Goal: Find specific page/section: Find specific page/section

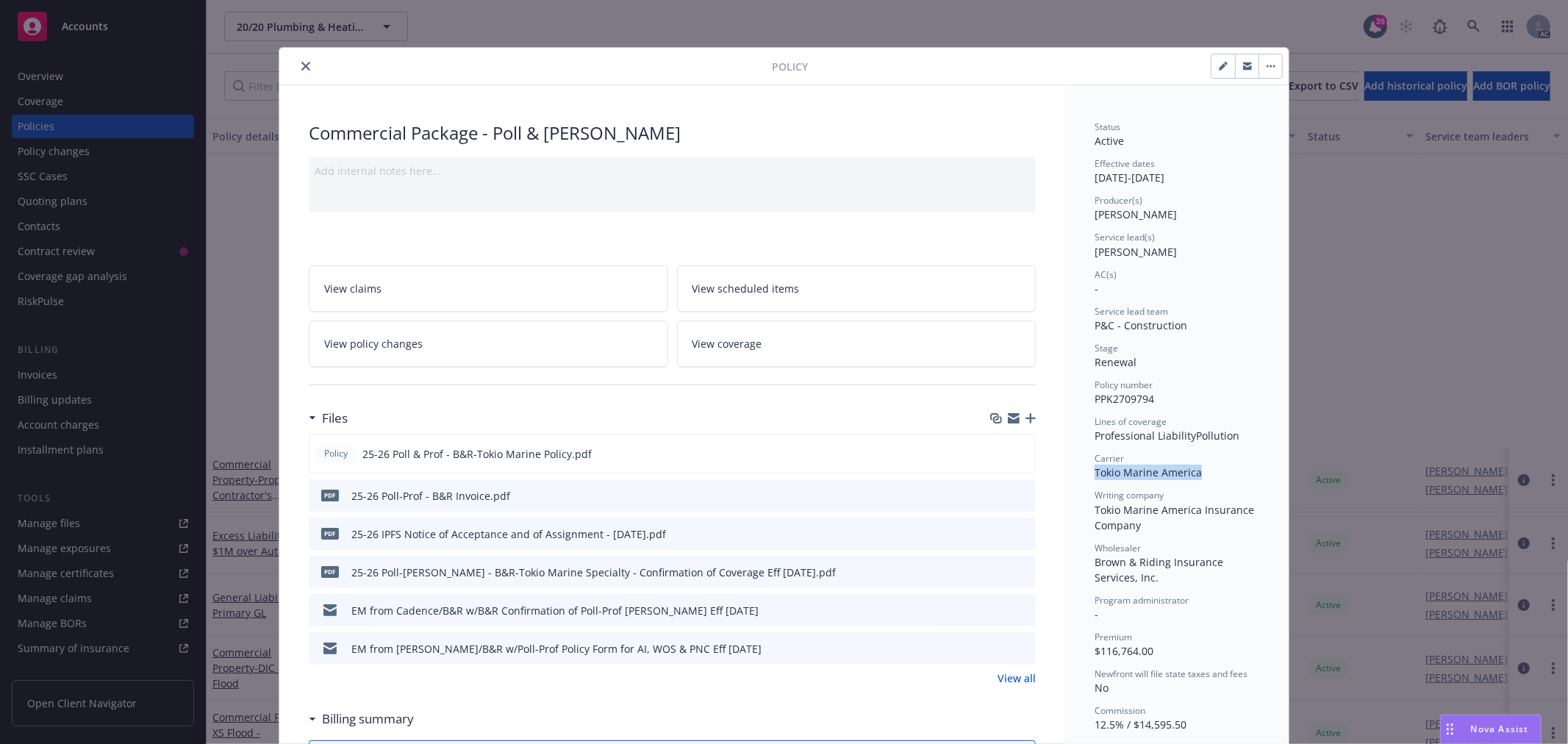
scroll to position [379, 0]
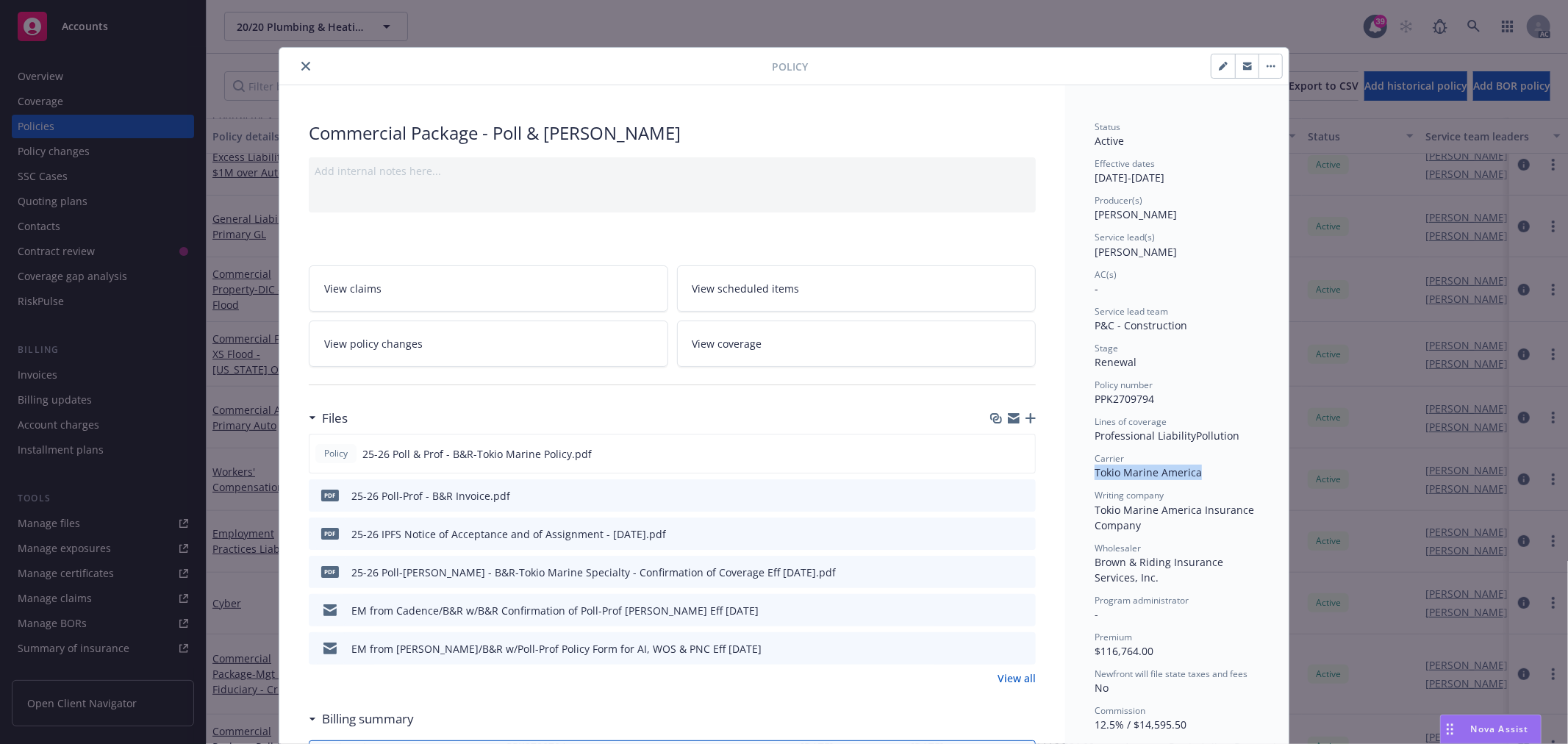
click at [297, 68] on button "close" at bounding box center [306, 65] width 18 height 18
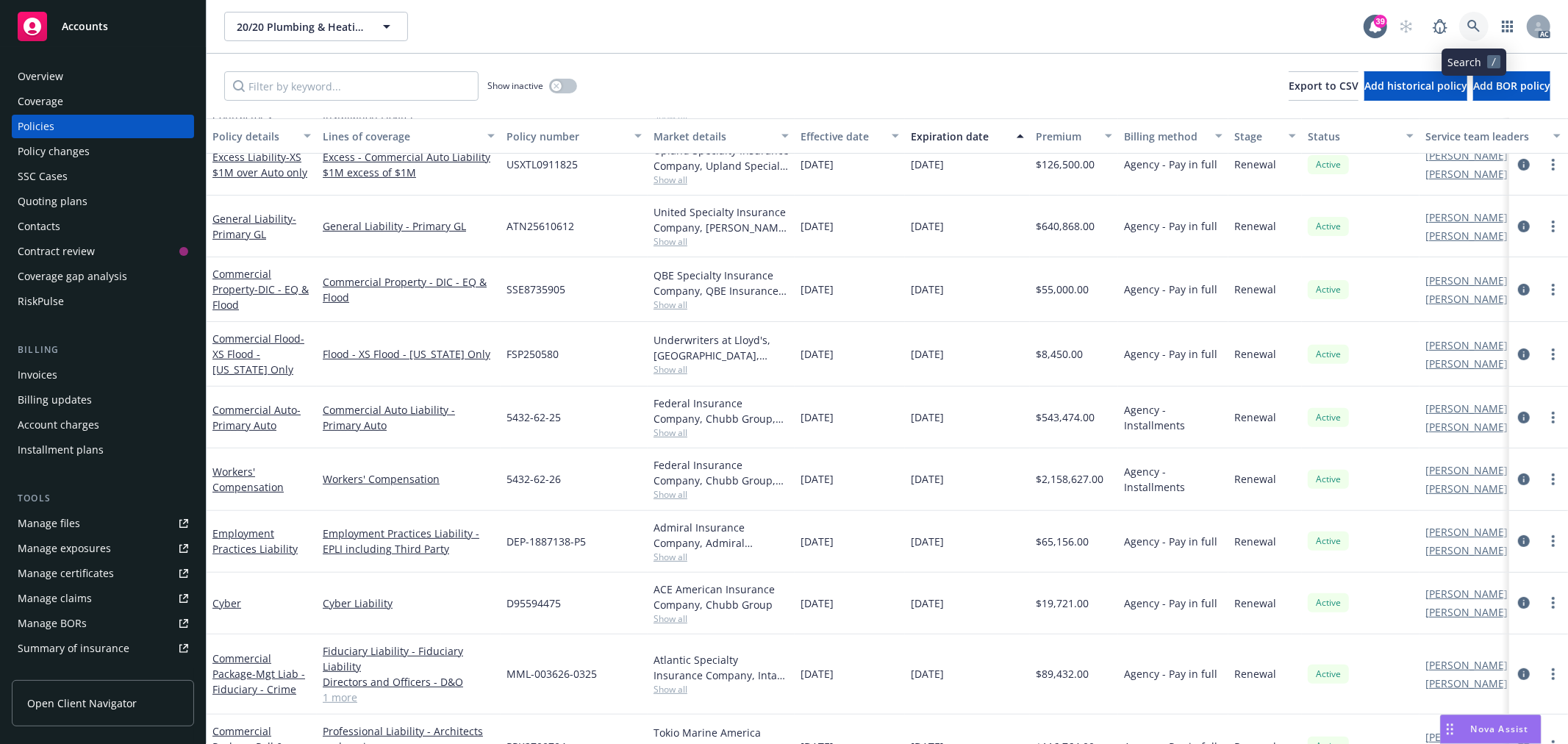
click at [1472, 20] on icon at bounding box center [1473, 25] width 12 height 12
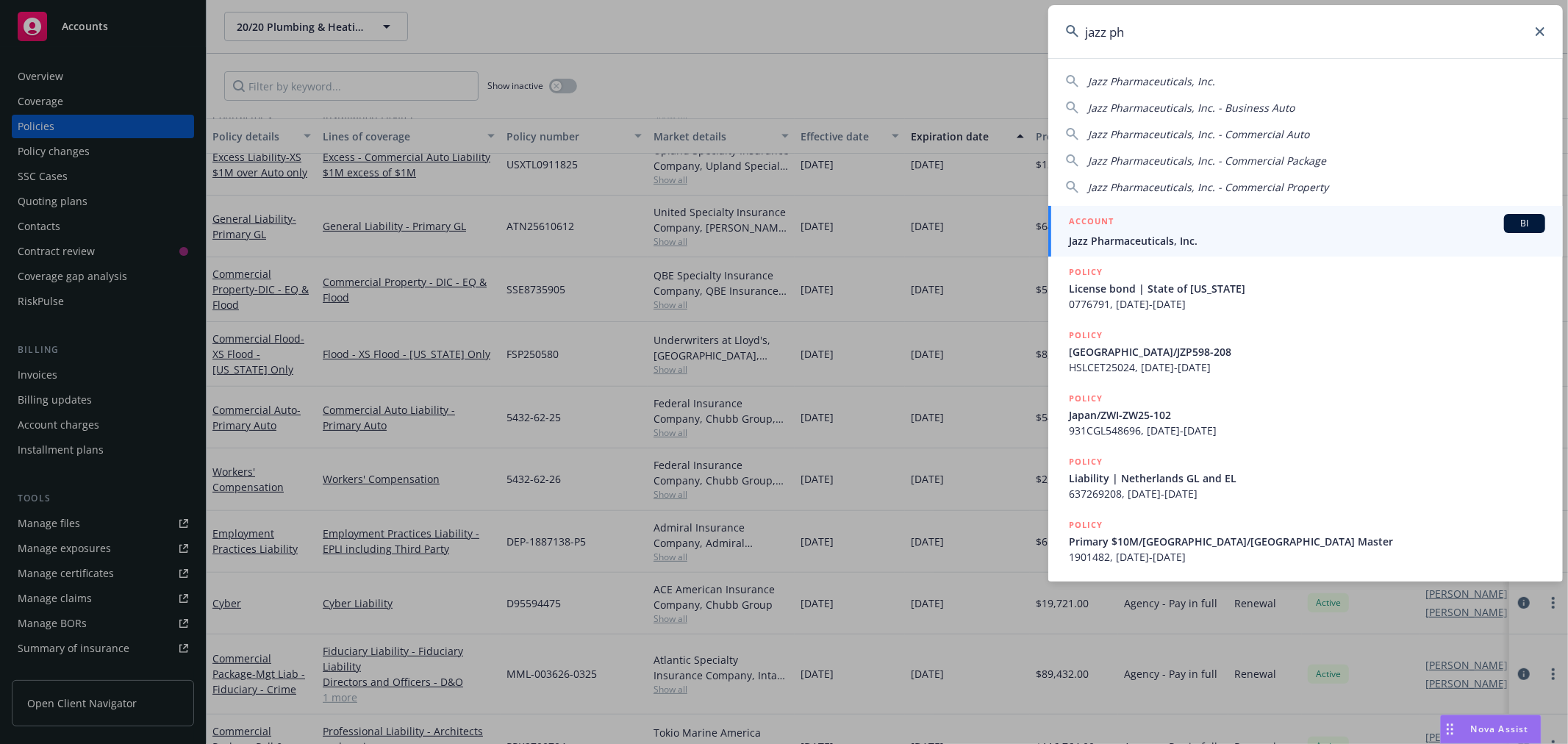
type input "jazz ph"
click at [1221, 243] on span "Jazz Pharmaceuticals, Inc." at bounding box center [1306, 241] width 476 height 16
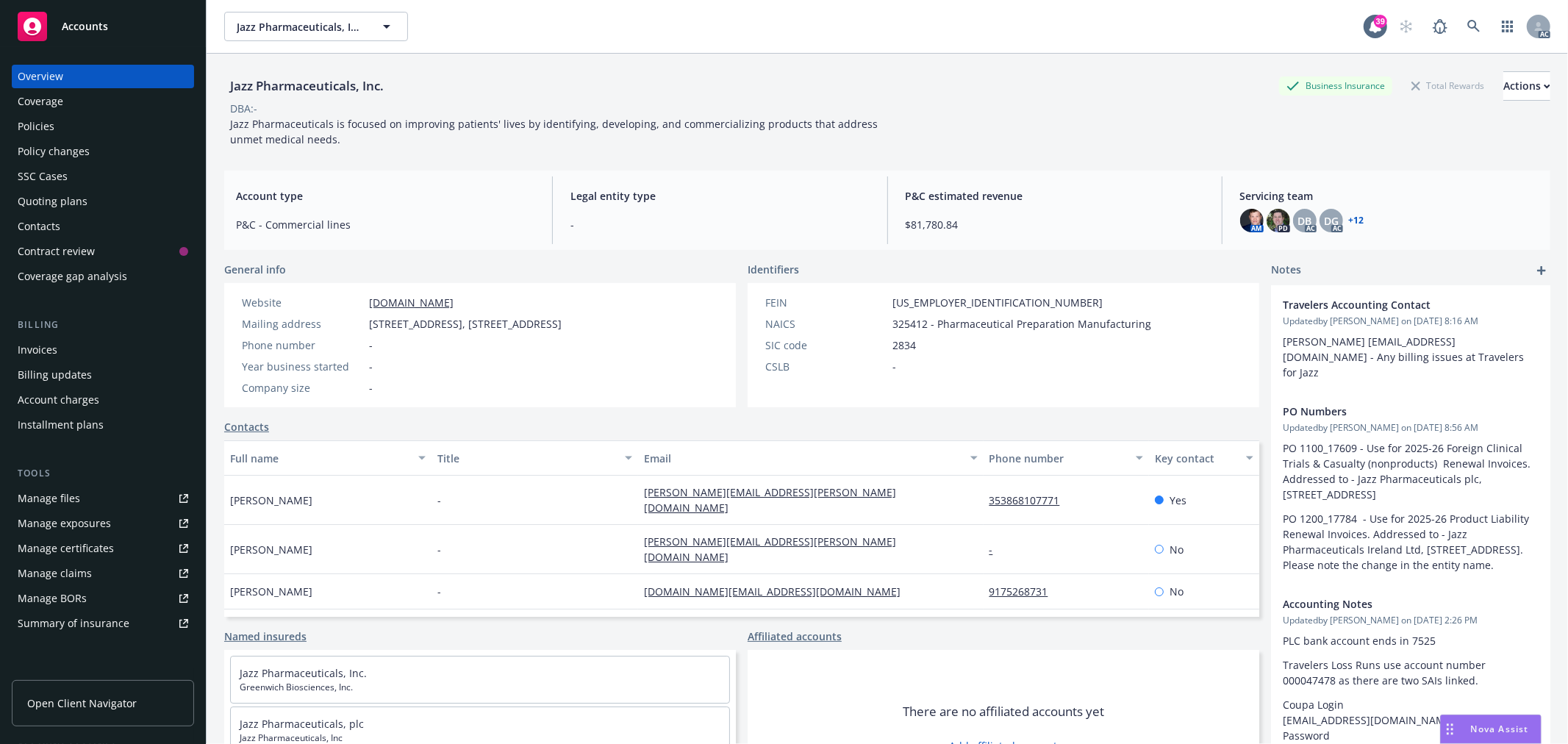
click at [40, 127] on div "Policies" at bounding box center [35, 126] width 36 height 23
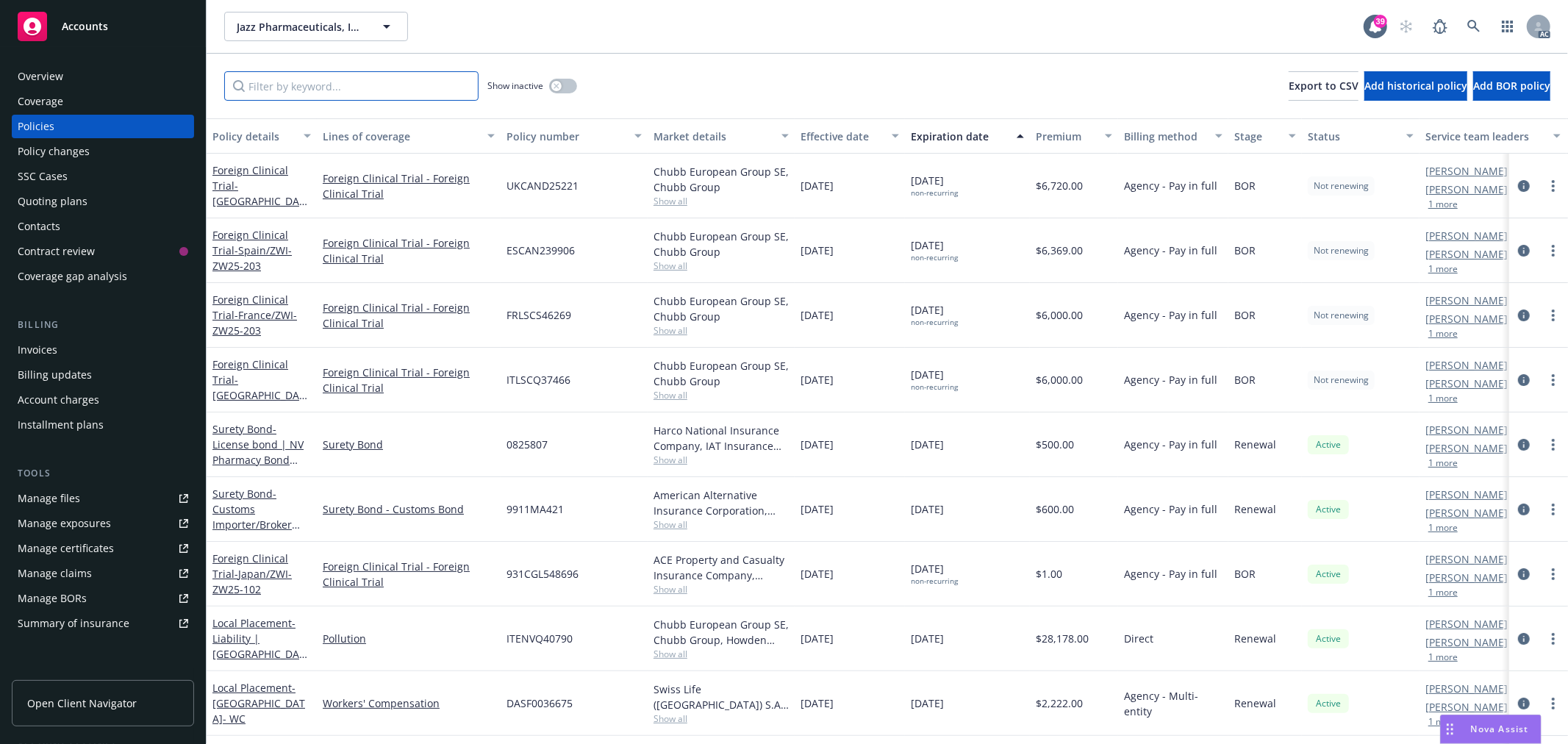
click at [392, 85] on input "Filter by keyword..." at bounding box center [351, 86] width 254 height 30
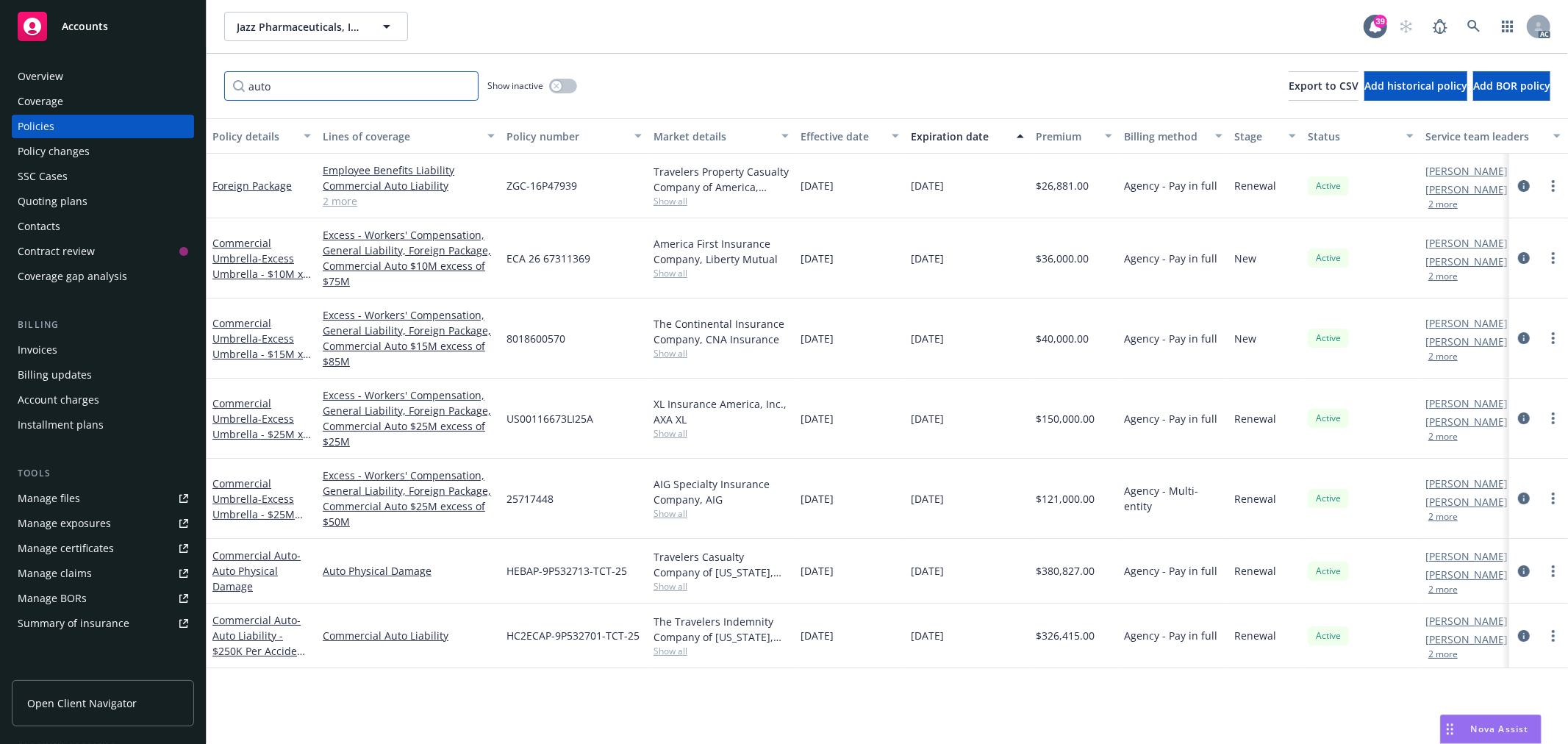
type input "auto"
click at [613, 576] on span "HEBAP-9P532713-TCT-25" at bounding box center [566, 571] width 120 height 16
drag, startPoint x: 628, startPoint y: 573, endPoint x: 505, endPoint y: 569, distance: 123.1
click at [505, 569] on div "HEBAP-9P532713-TCT-25" at bounding box center [574, 571] width 147 height 64
copy span "HEBAP-9P532713-TCT-25"
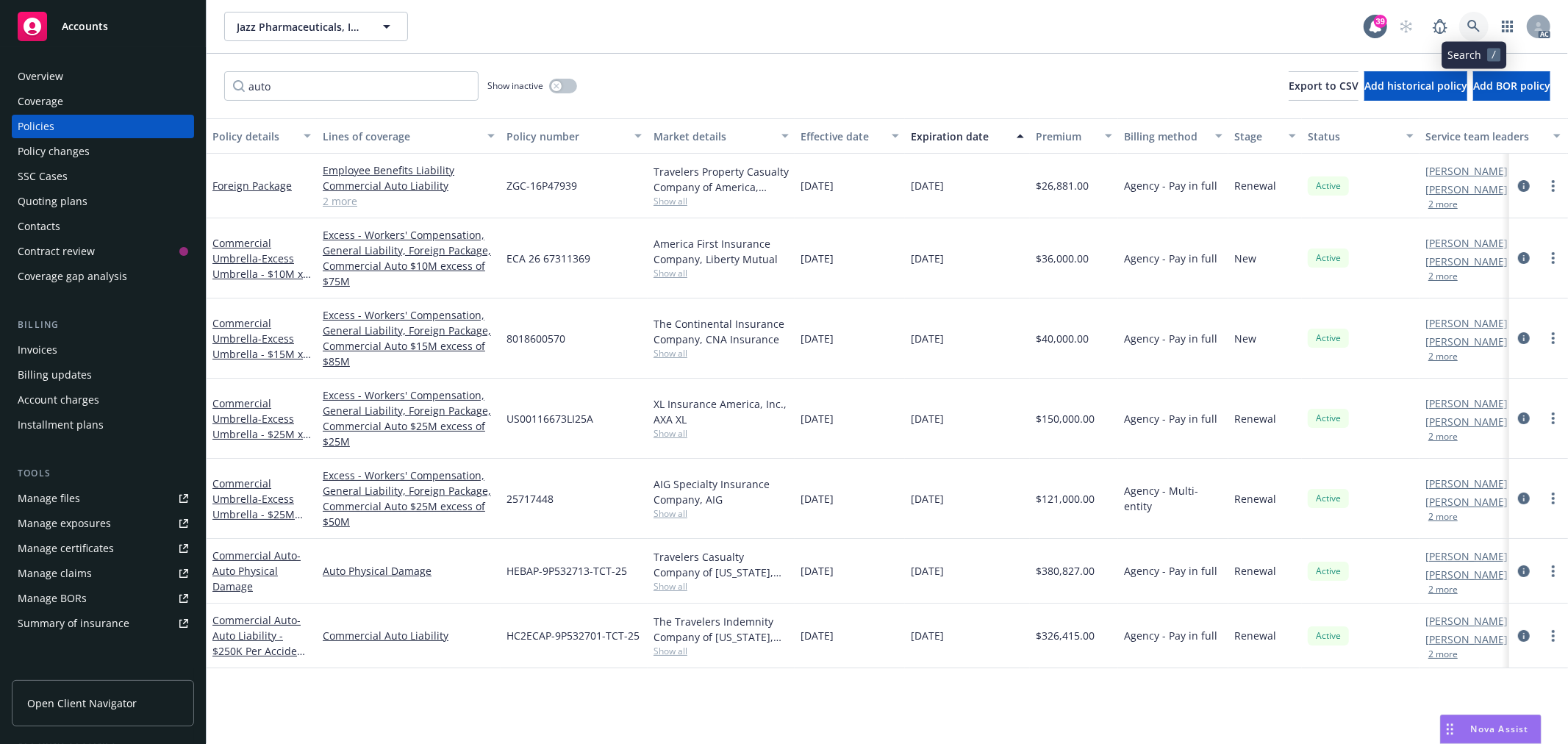
click at [1467, 28] on icon at bounding box center [1474, 26] width 13 height 13
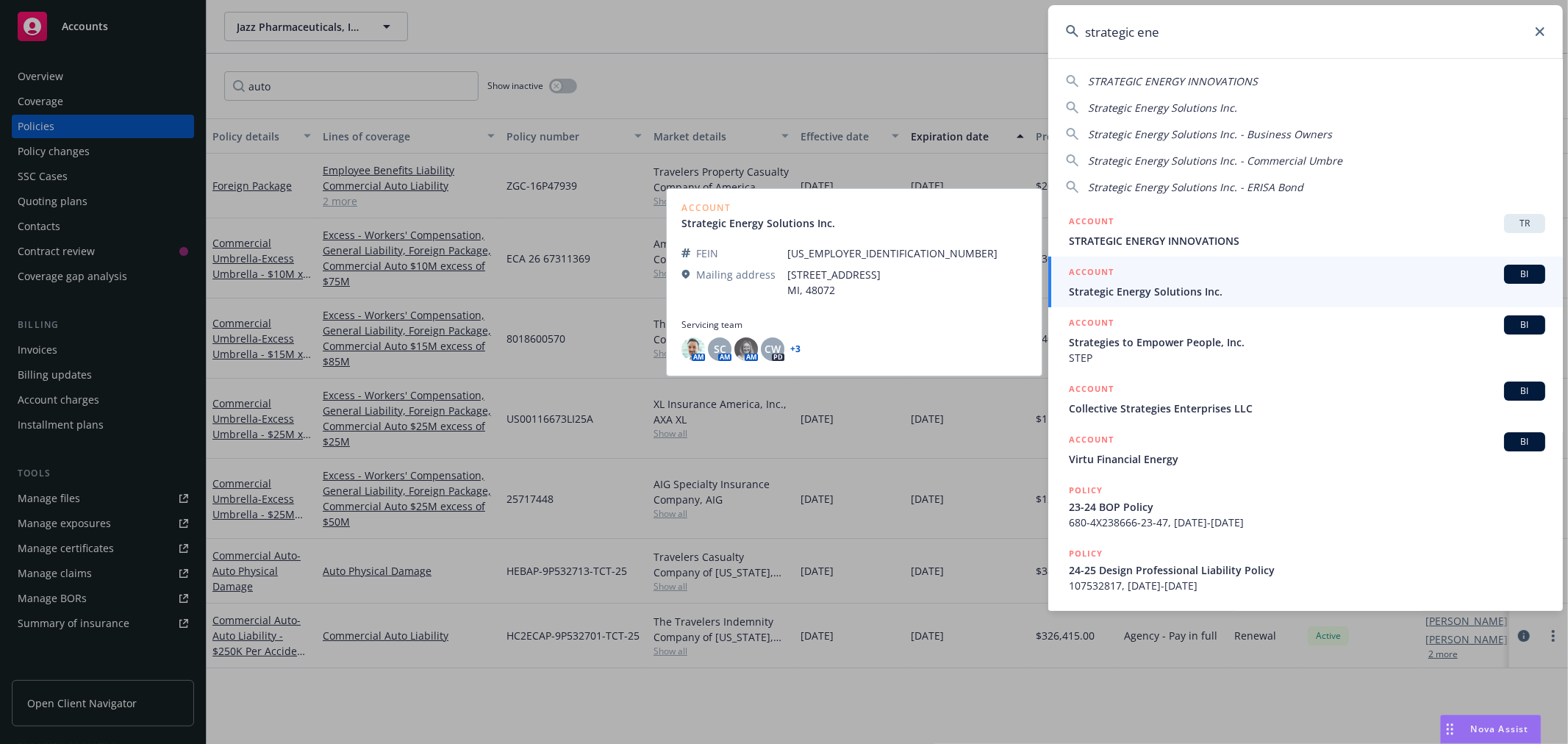
type input "strategic ene"
click at [1326, 284] on span "Strategic Energy Solutions Inc." at bounding box center [1306, 291] width 476 height 16
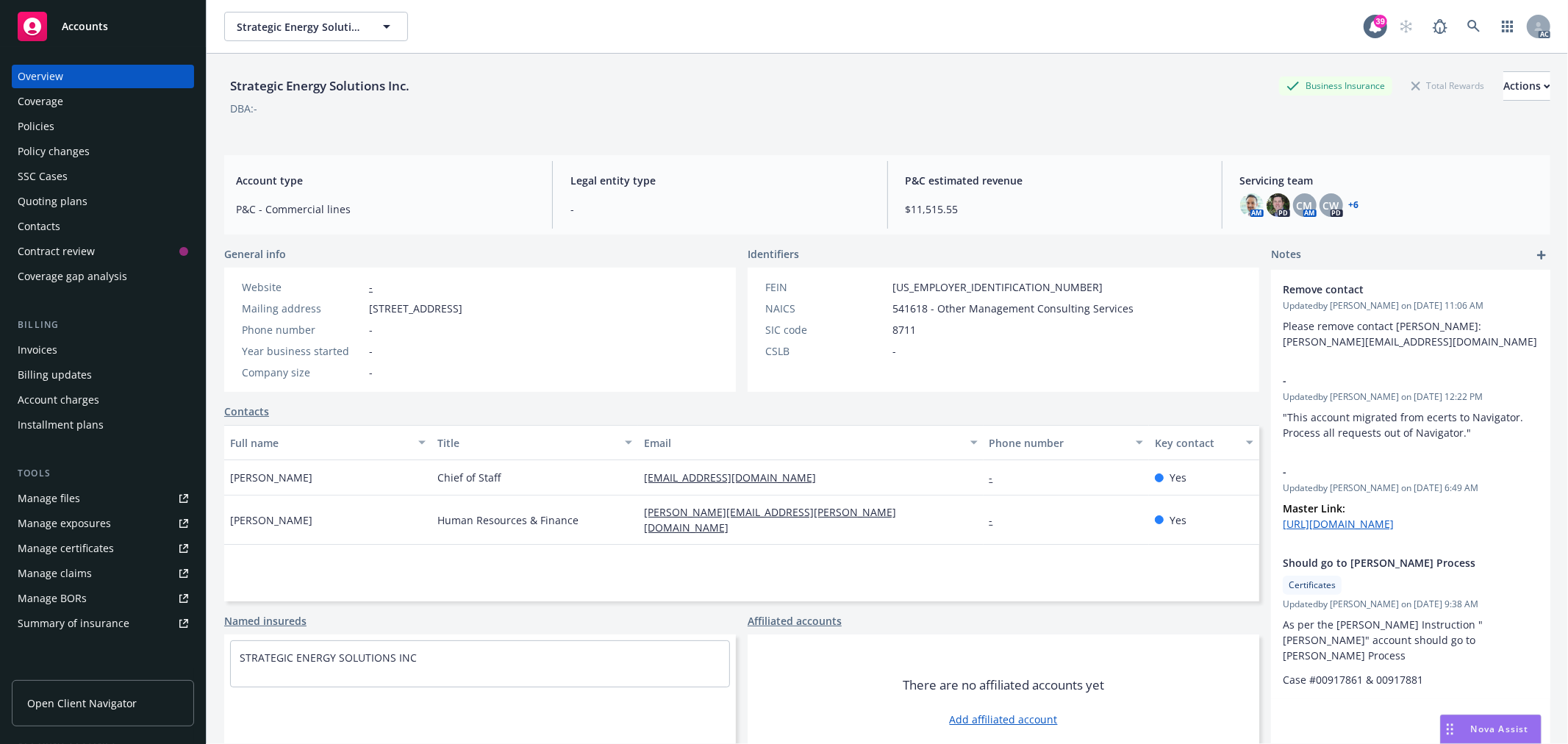
click at [62, 122] on div "Policies" at bounding box center [103, 126] width 171 height 23
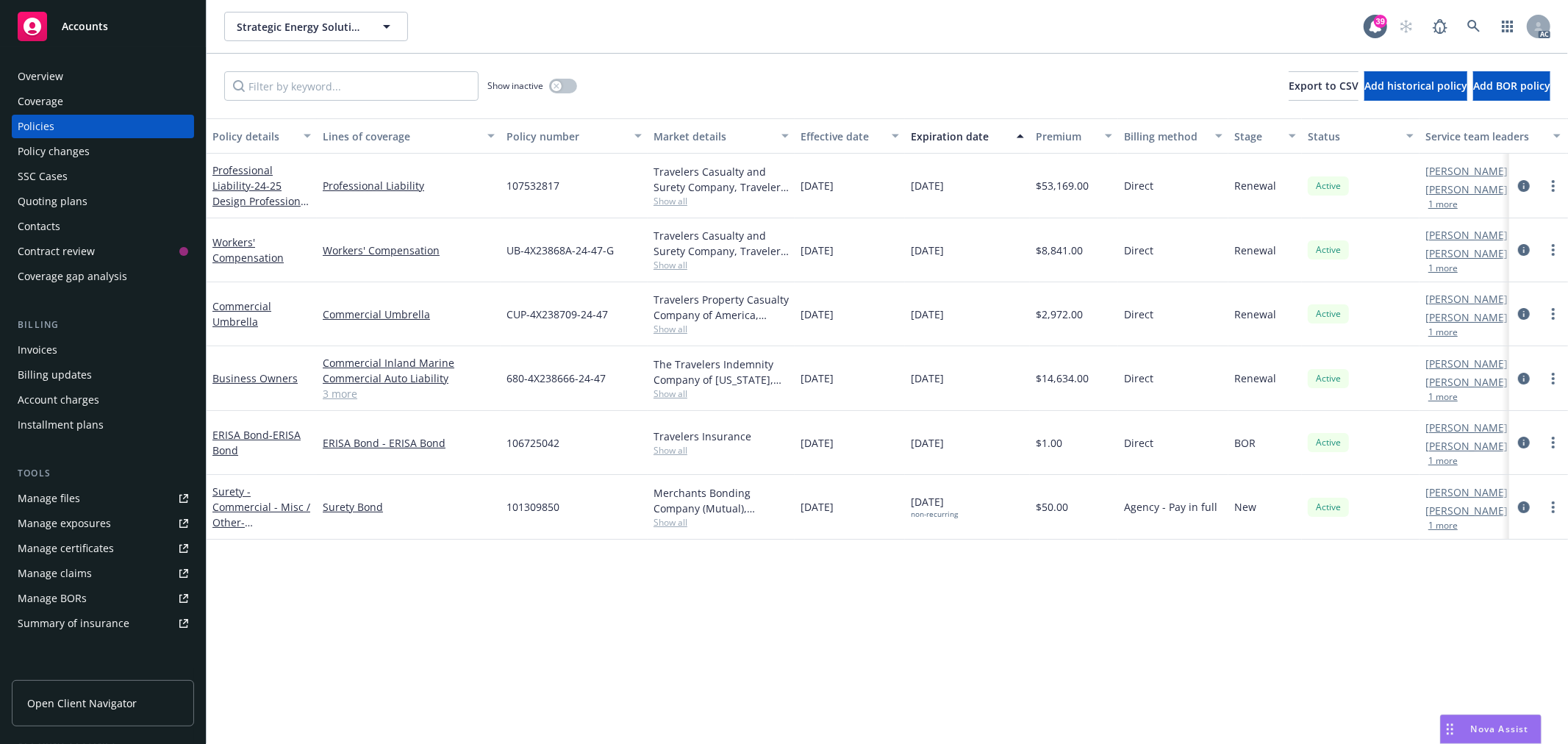
click at [545, 181] on span "107532817" at bounding box center [532, 186] width 53 height 16
copy span "107532817"
click at [86, 78] on div "Overview" at bounding box center [103, 76] width 171 height 23
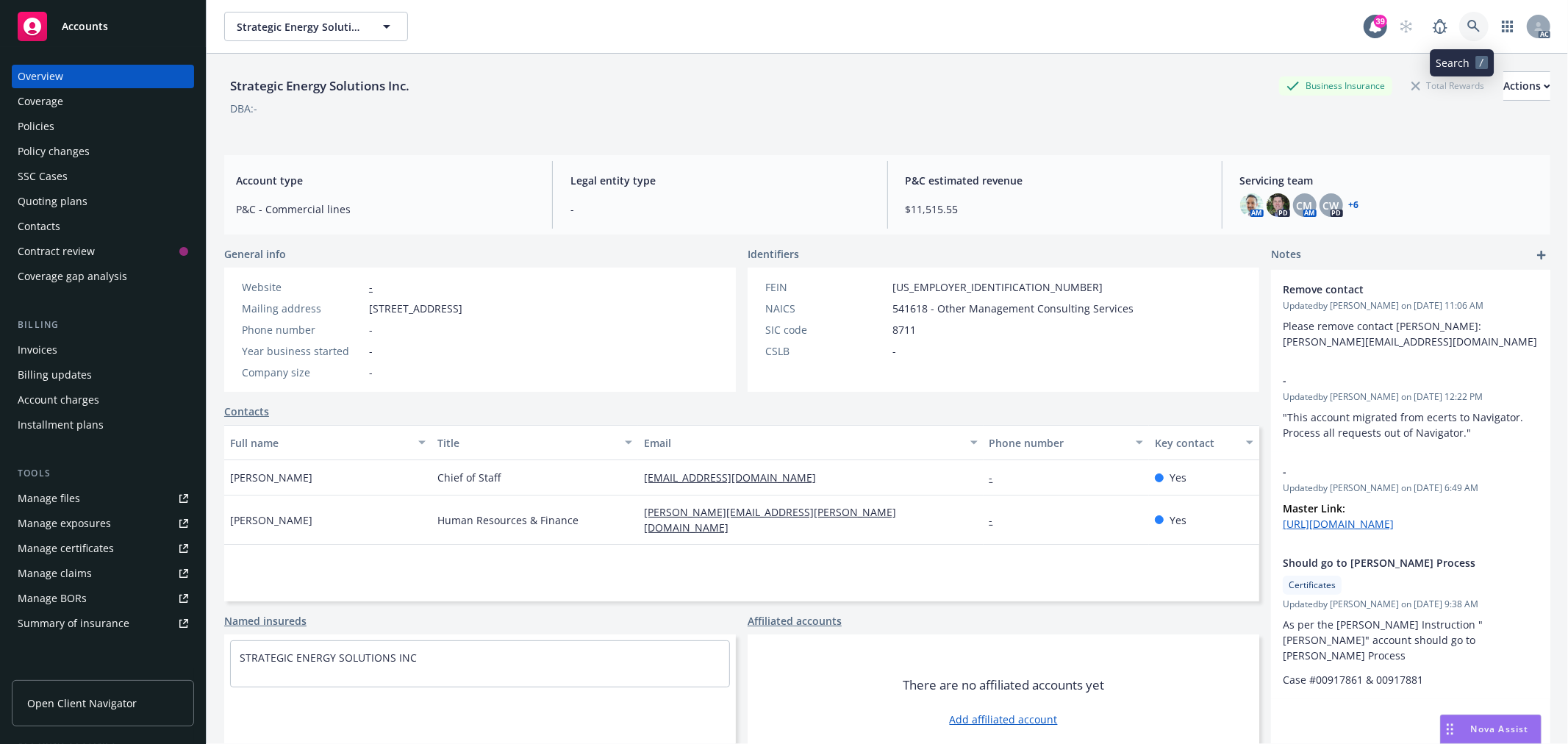
click at [1467, 31] on icon at bounding box center [1473, 25] width 12 height 12
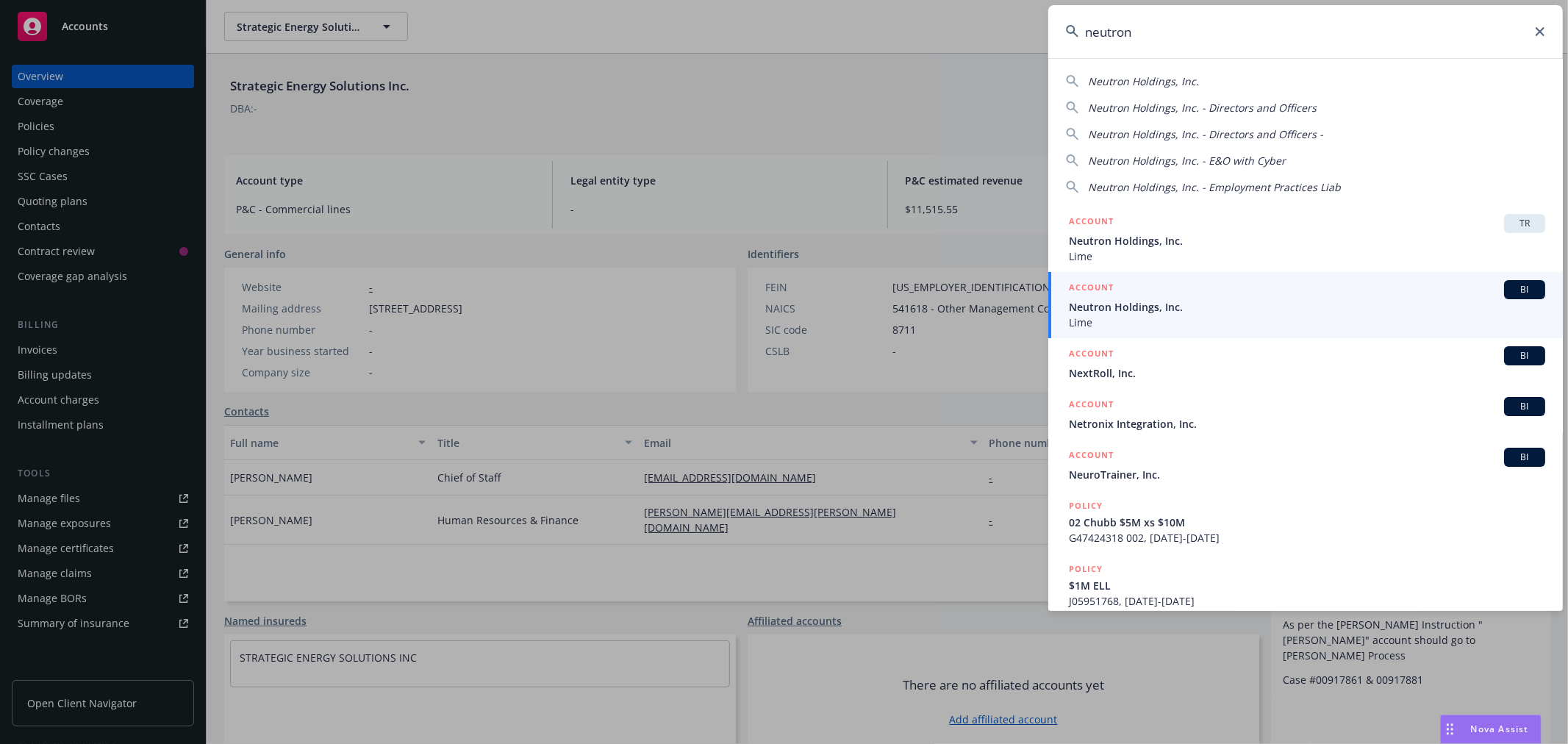
type input "neutron"
click at [1206, 301] on span "Neutron Holdings, Inc." at bounding box center [1306, 307] width 476 height 16
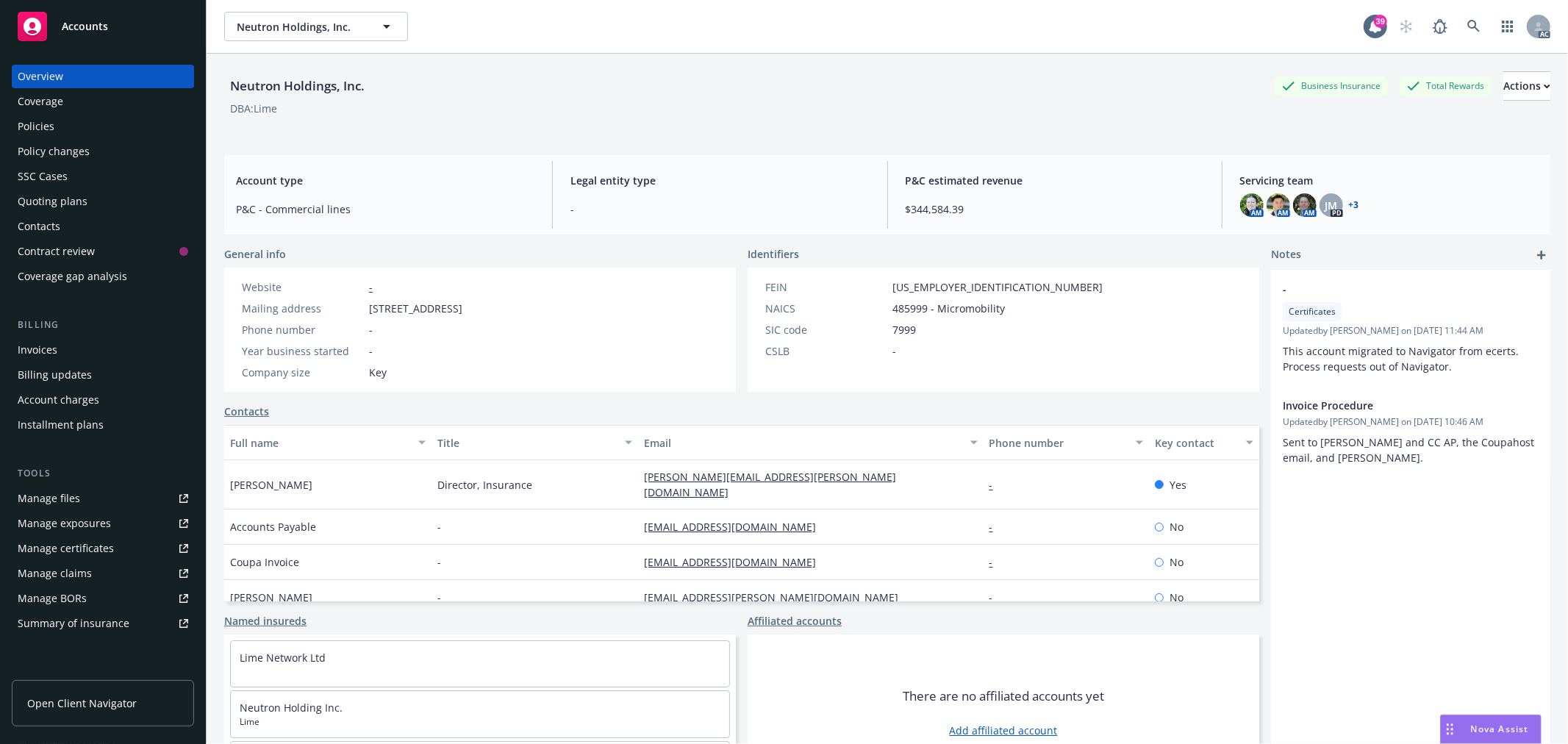
click at [34, 125] on div "Policies" at bounding box center [35, 126] width 36 height 23
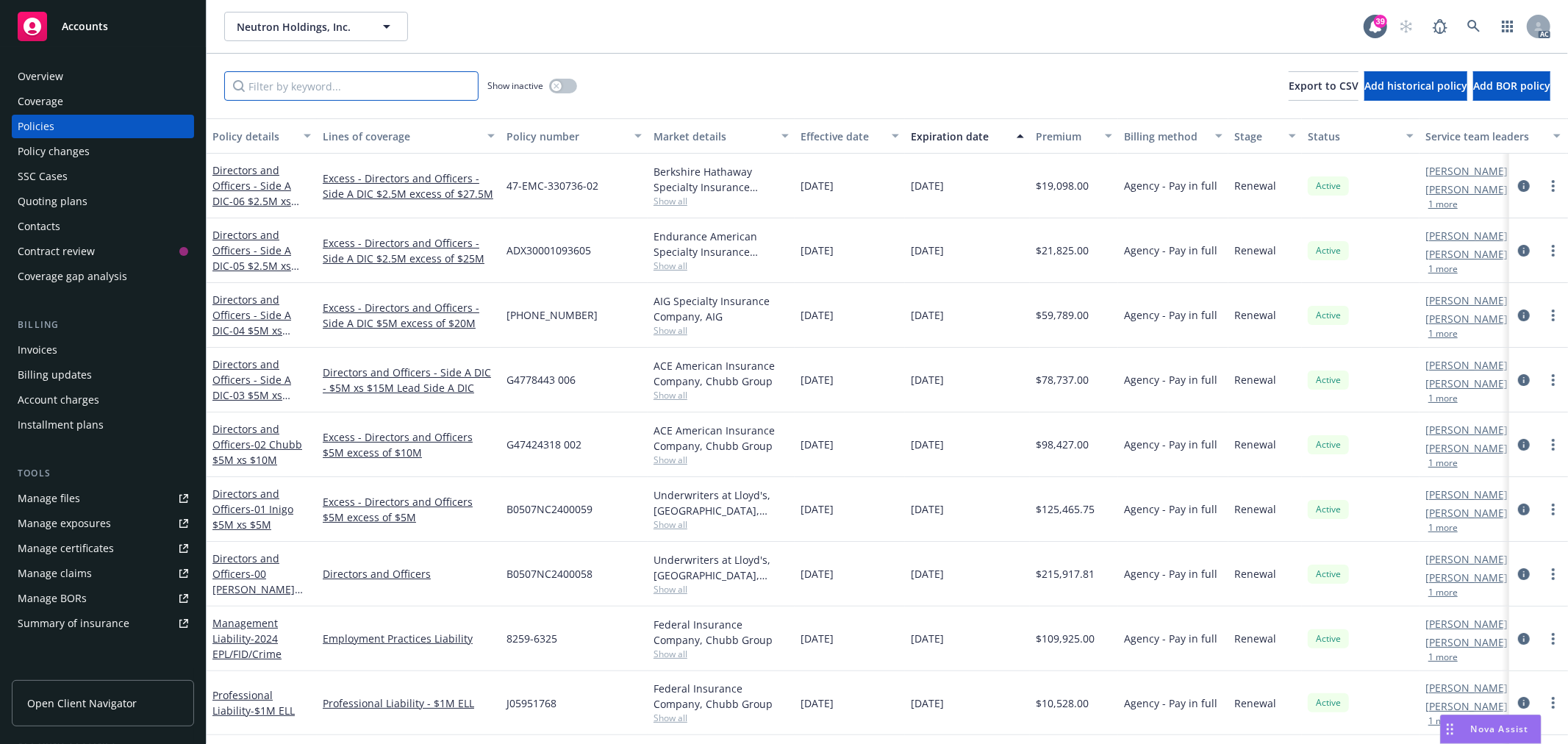
click at [429, 78] on input "Filter by keyword..." at bounding box center [351, 86] width 254 height 30
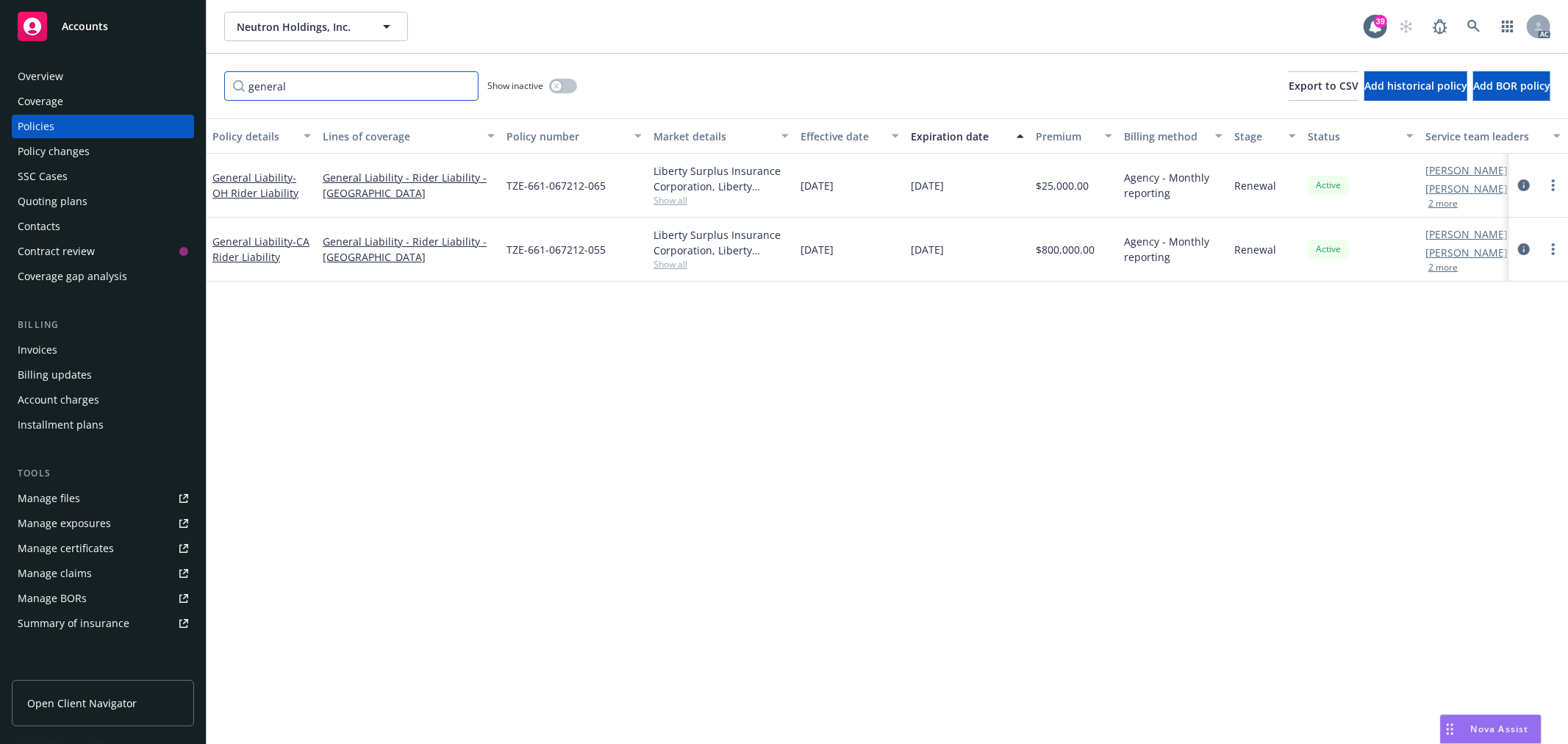
click at [373, 91] on input "general" at bounding box center [351, 86] width 254 height 30
drag, startPoint x: 346, startPoint y: 87, endPoint x: 203, endPoint y: 87, distance: 143.0
click at [203, 87] on div "Accounts Overview Coverage Policies Policy changes SSC Cases Quoting plans Cont…" at bounding box center [784, 372] width 1568 height 744
paste input "321883210"
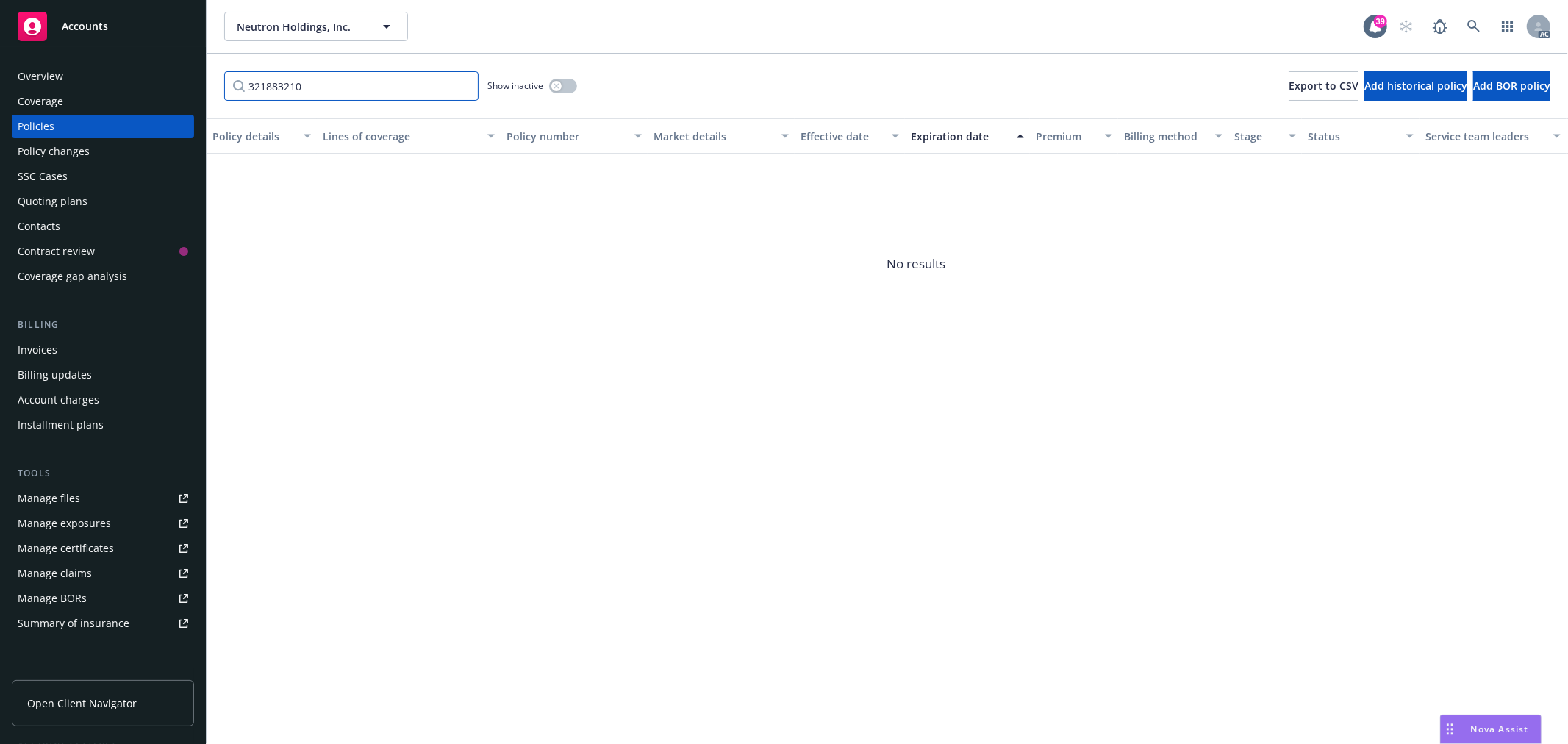
drag, startPoint x: 338, startPoint y: 87, endPoint x: 185, endPoint y: 89, distance: 153.0
click at [185, 89] on div "Accounts Overview Coverage Policies Policy changes SSC Cases Quoting plans Cont…" at bounding box center [784, 372] width 1568 height 744
paste input "TZE-661-067212-065"
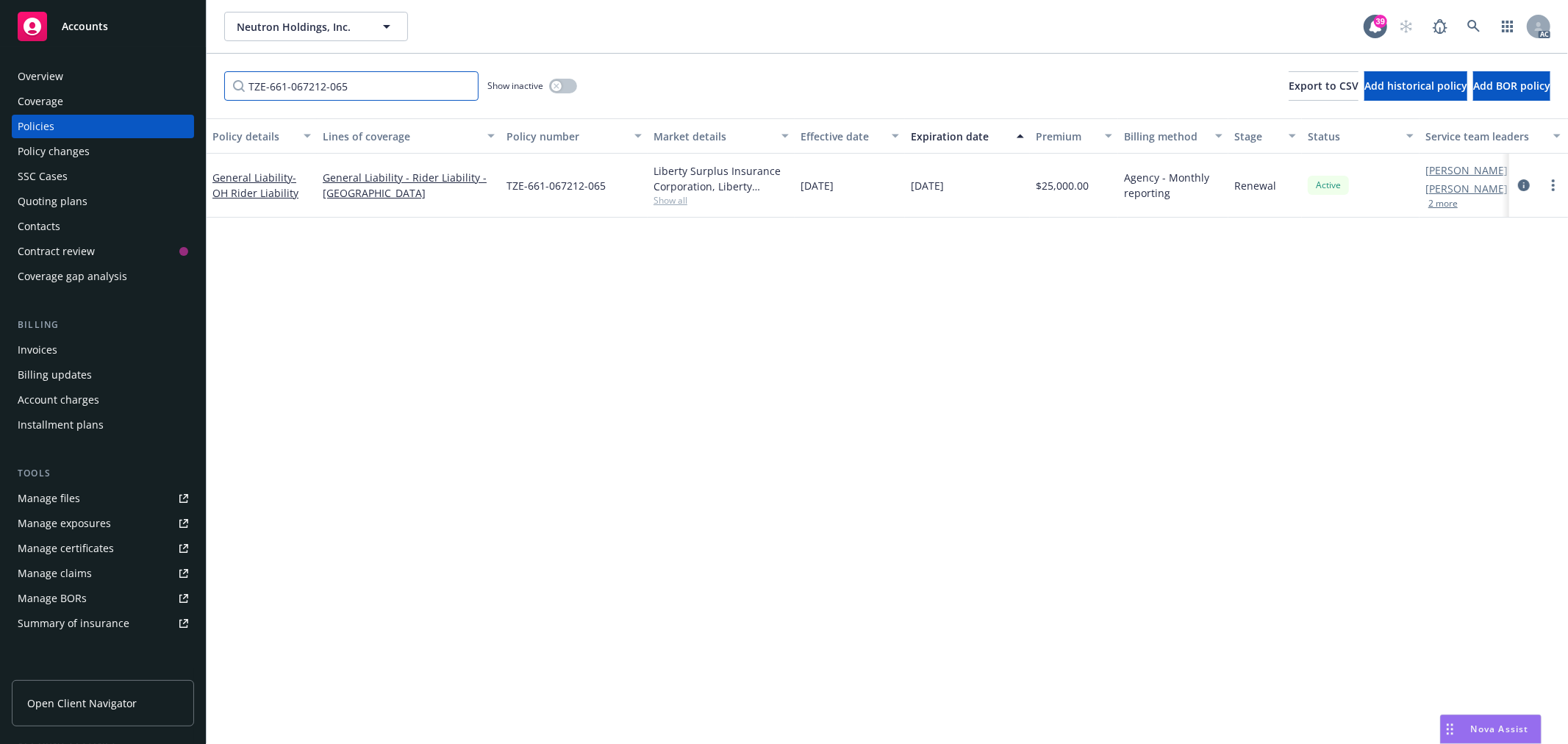
type input "TZE-661-067212-065"
click at [78, 84] on div "Overview" at bounding box center [103, 76] width 171 height 23
